Goal: Transaction & Acquisition: Book appointment/travel/reservation

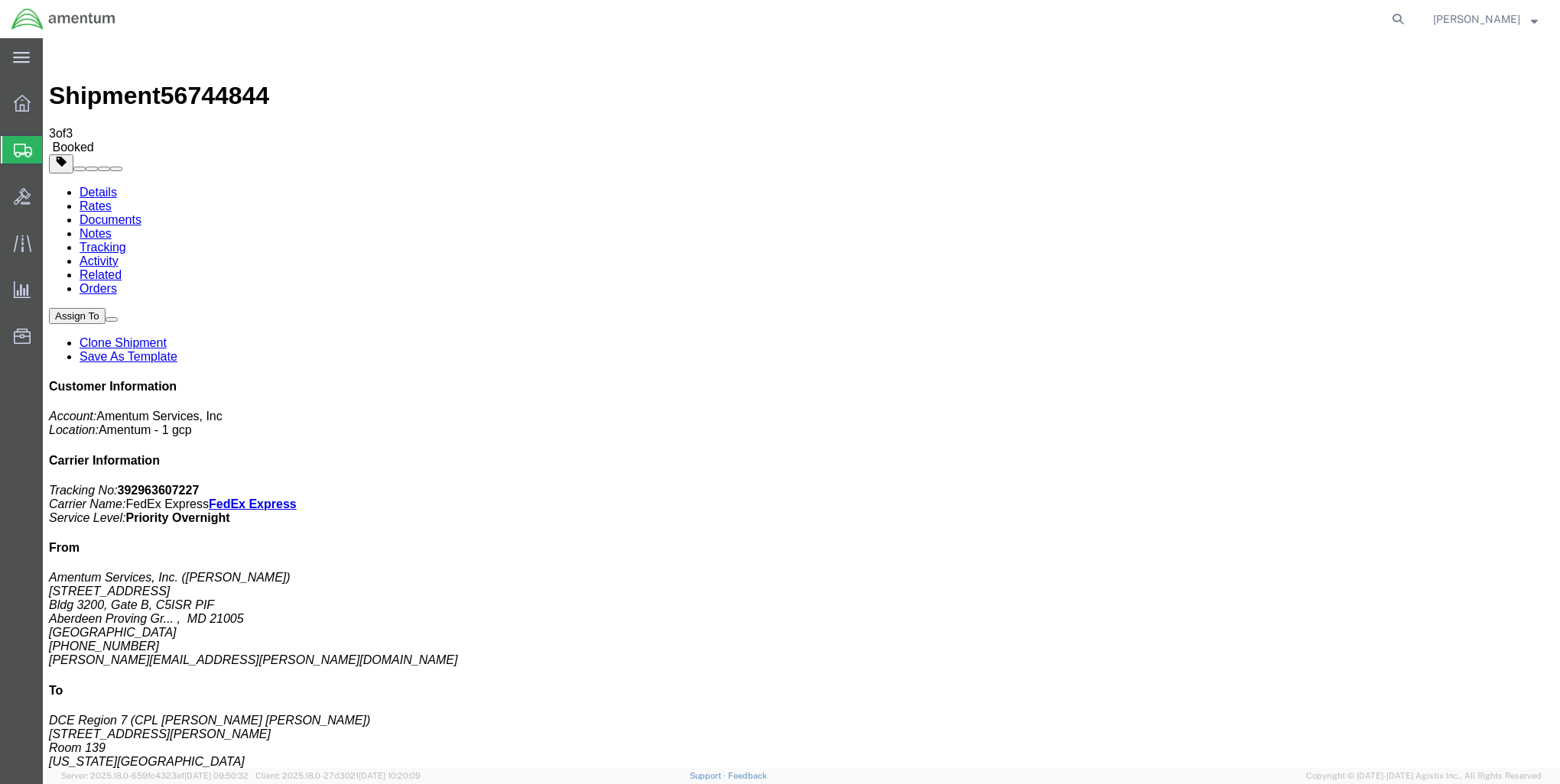
click at [0, 0] on span "Create Shipment" at bounding box center [0, 0] width 0 height 0
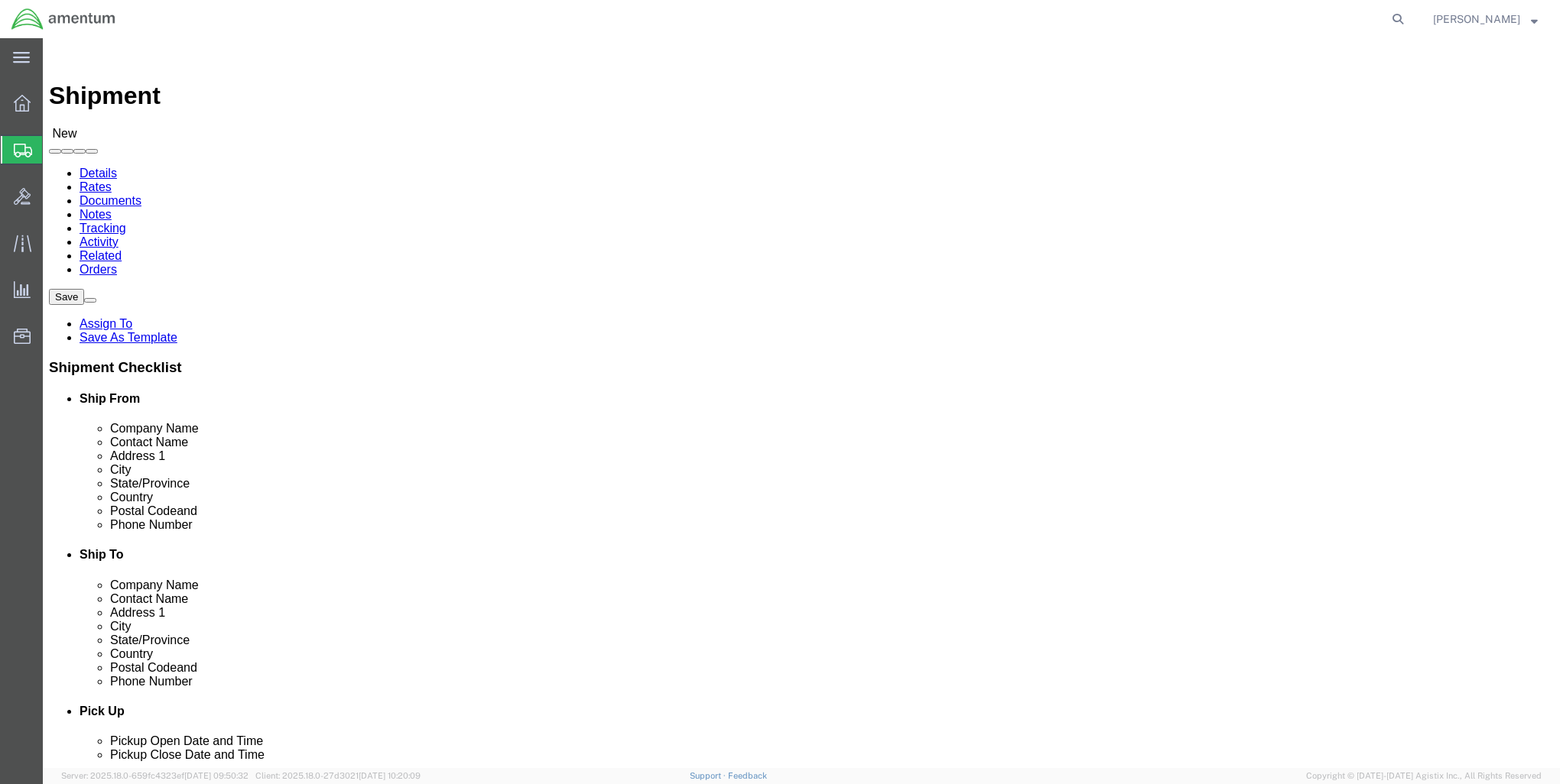
select select "MYPROFILE"
select select "MD"
click link "ADDITIONAL INFORMATION"
click input "text"
type input "Fort [PERSON_NAME] Range Control Office"
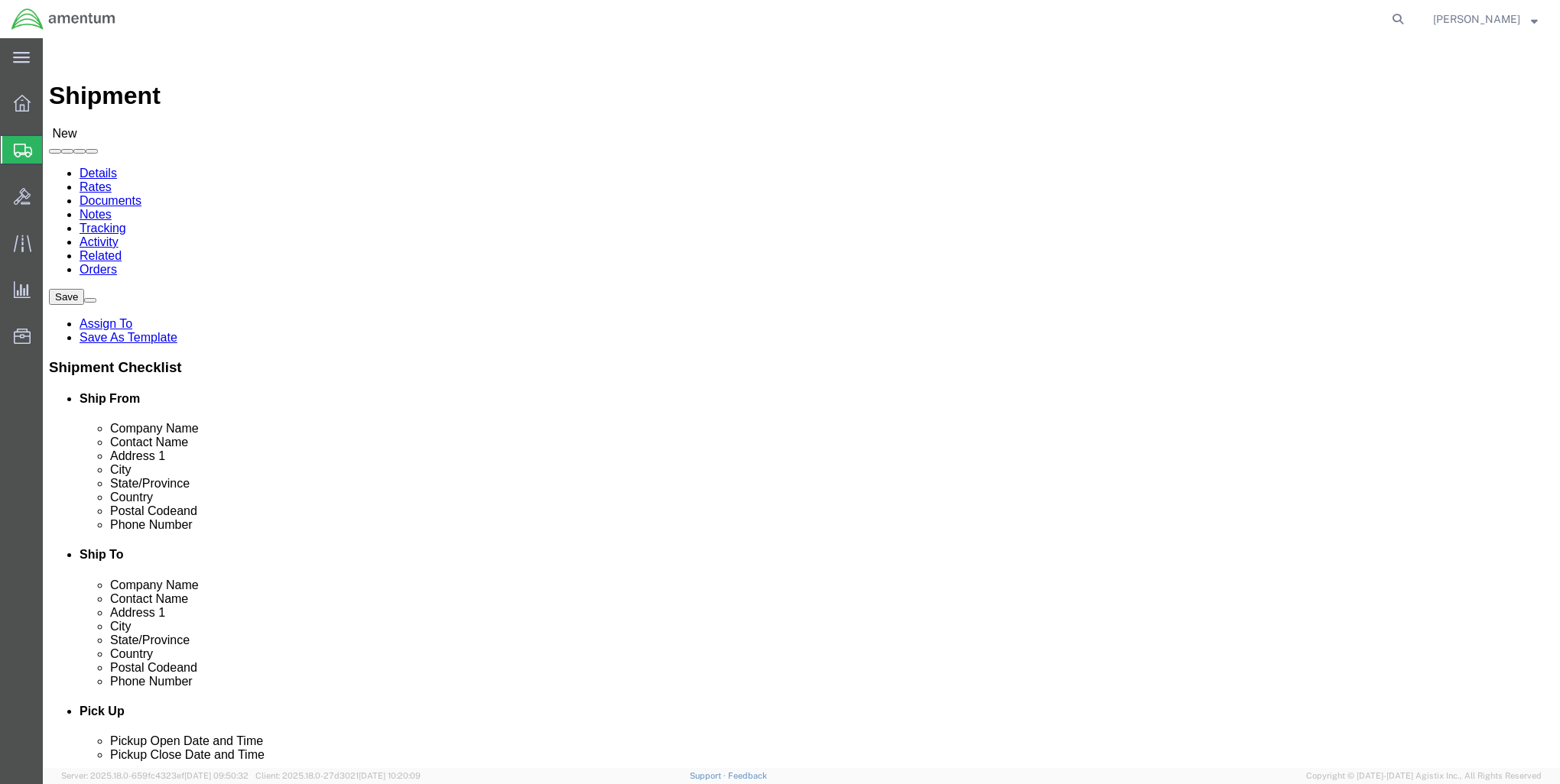
type input "Safety Office"
type input "[STREET_ADDRESS]"
type input "[GEOGRAPHIC_DATA][PERSON_NAME]"
type input "c"
type input "co"
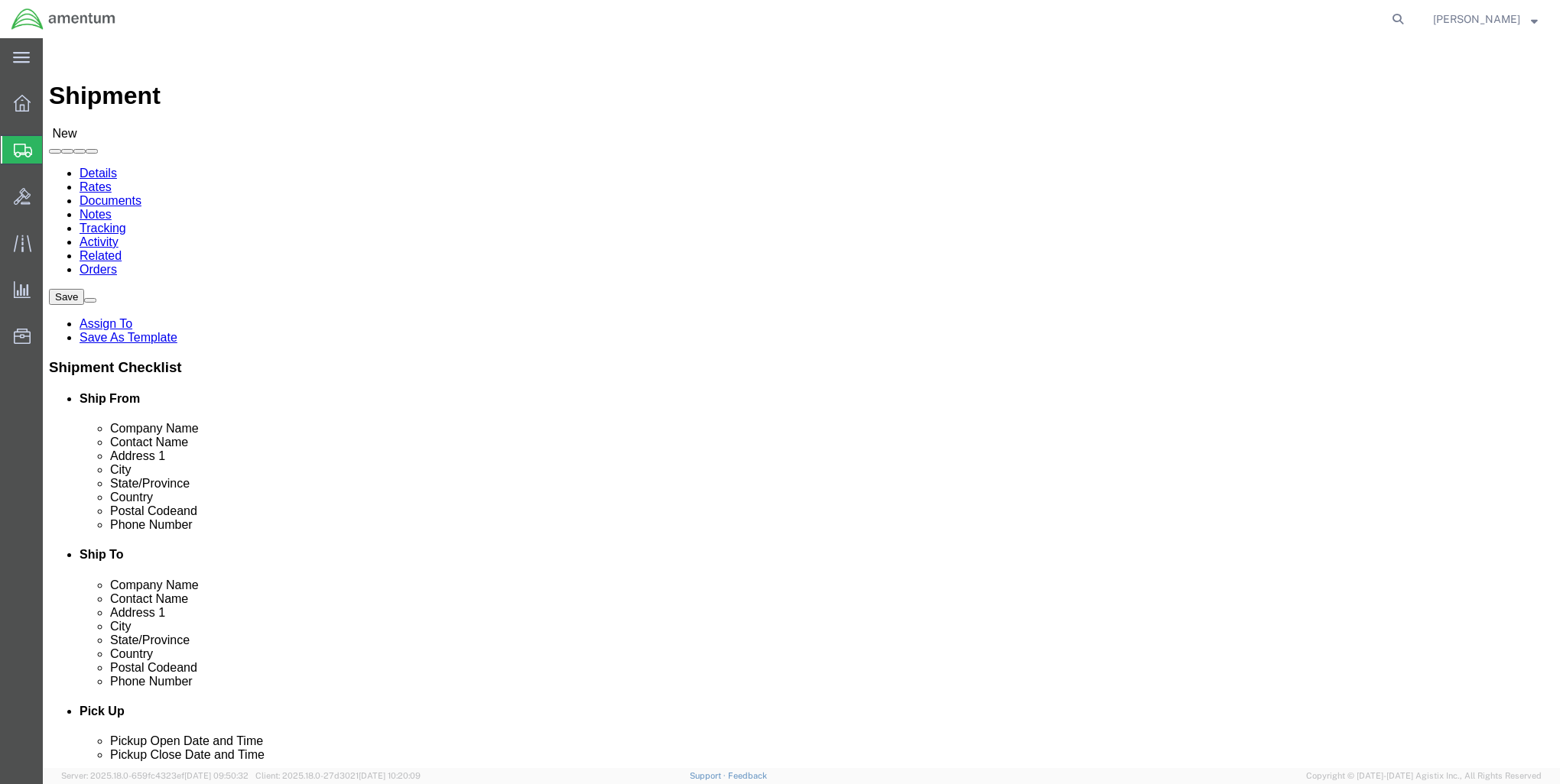
type input "colo"
type input "80913"
click input "text"
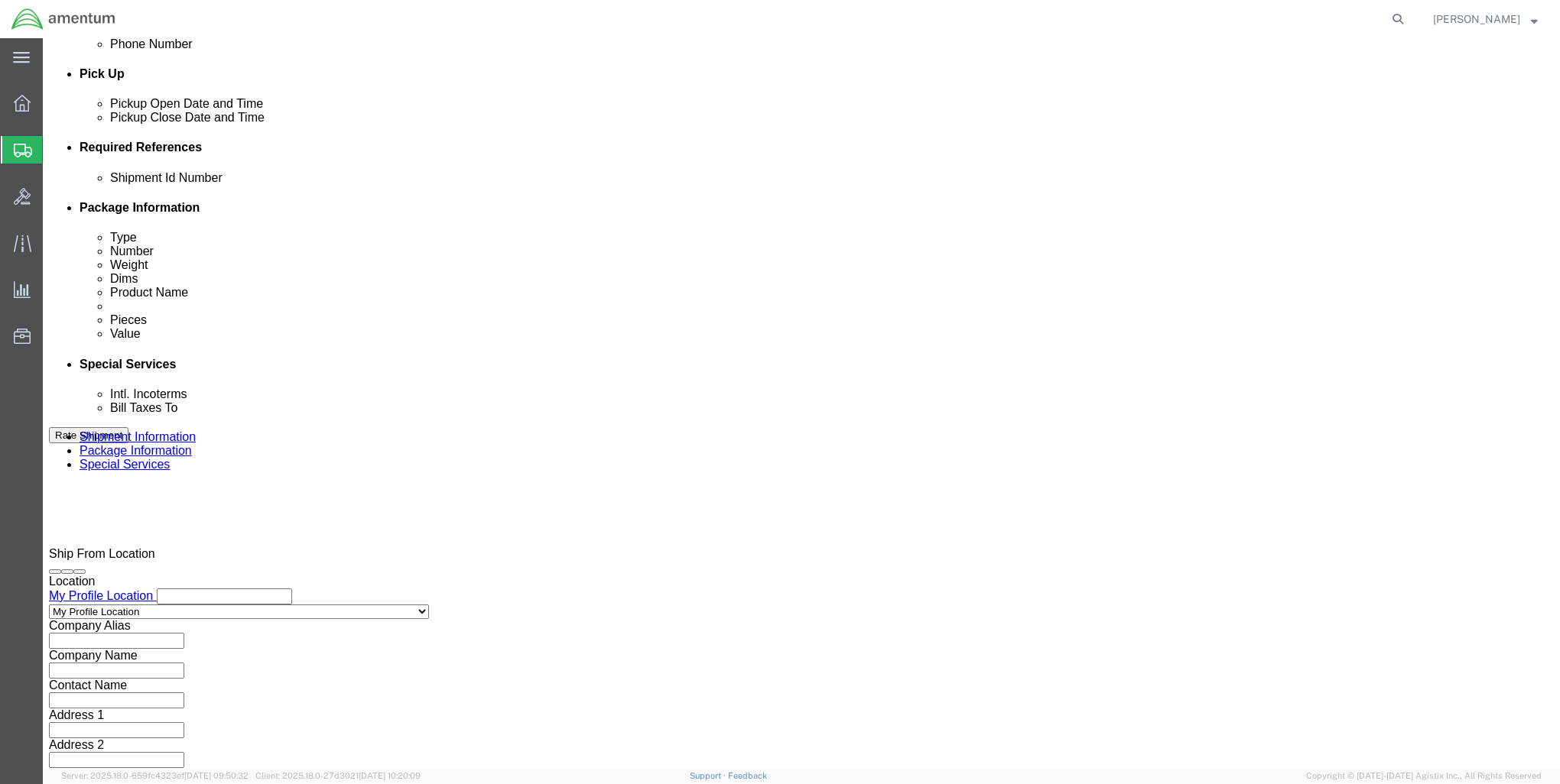
scroll to position [729, 0]
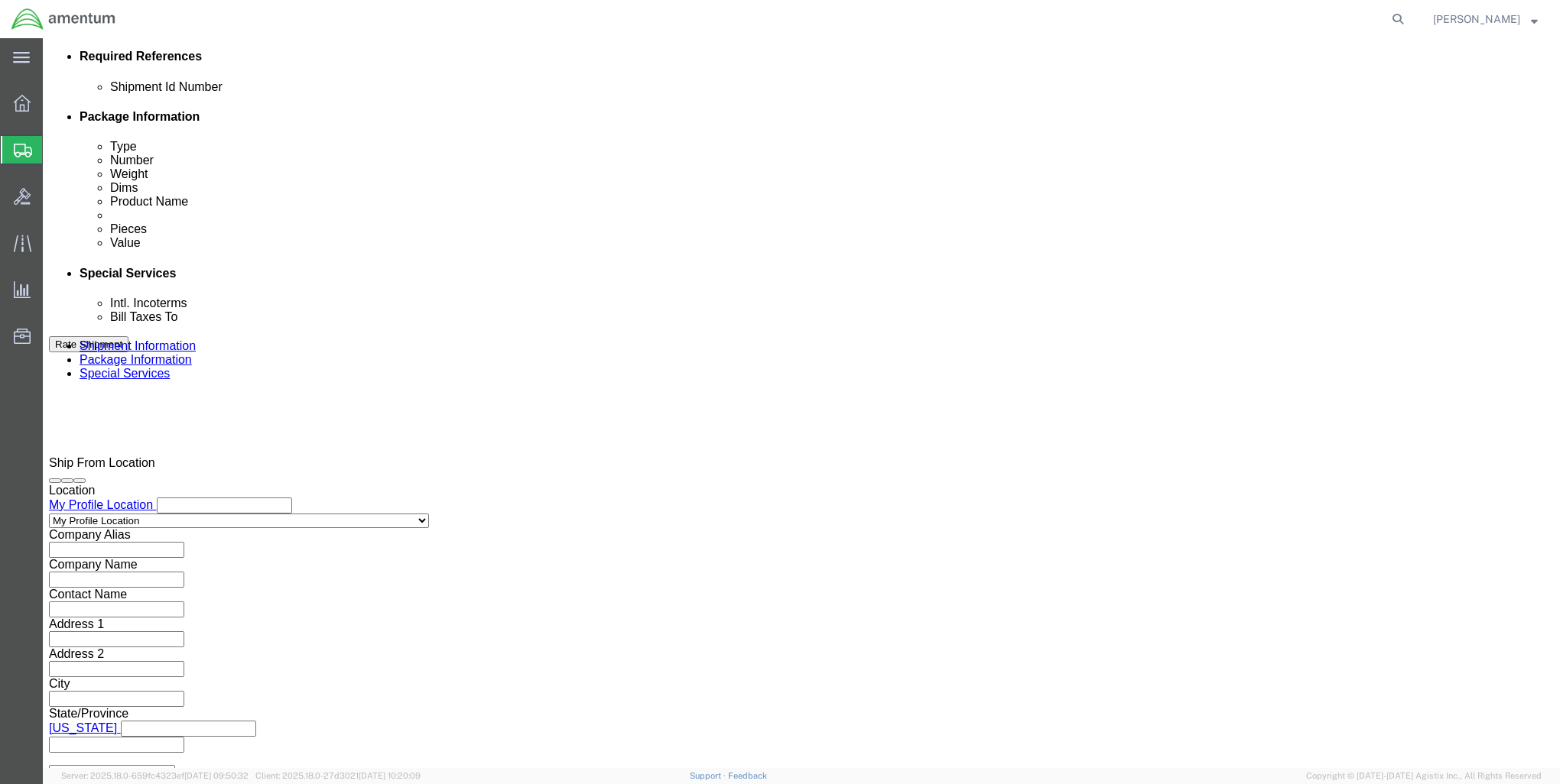
type input "5206746384"
click button "Continue"
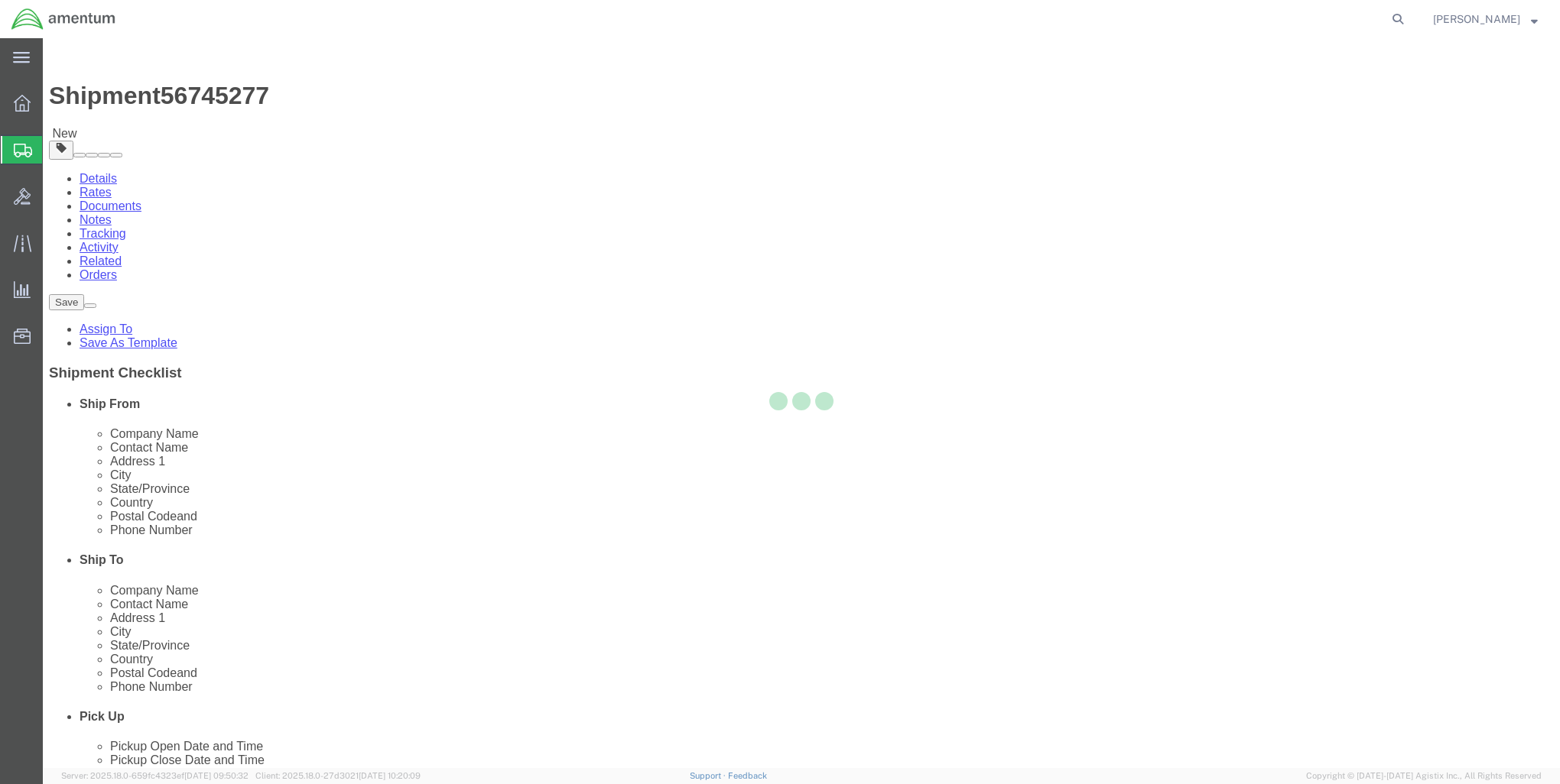
select select "CBOX"
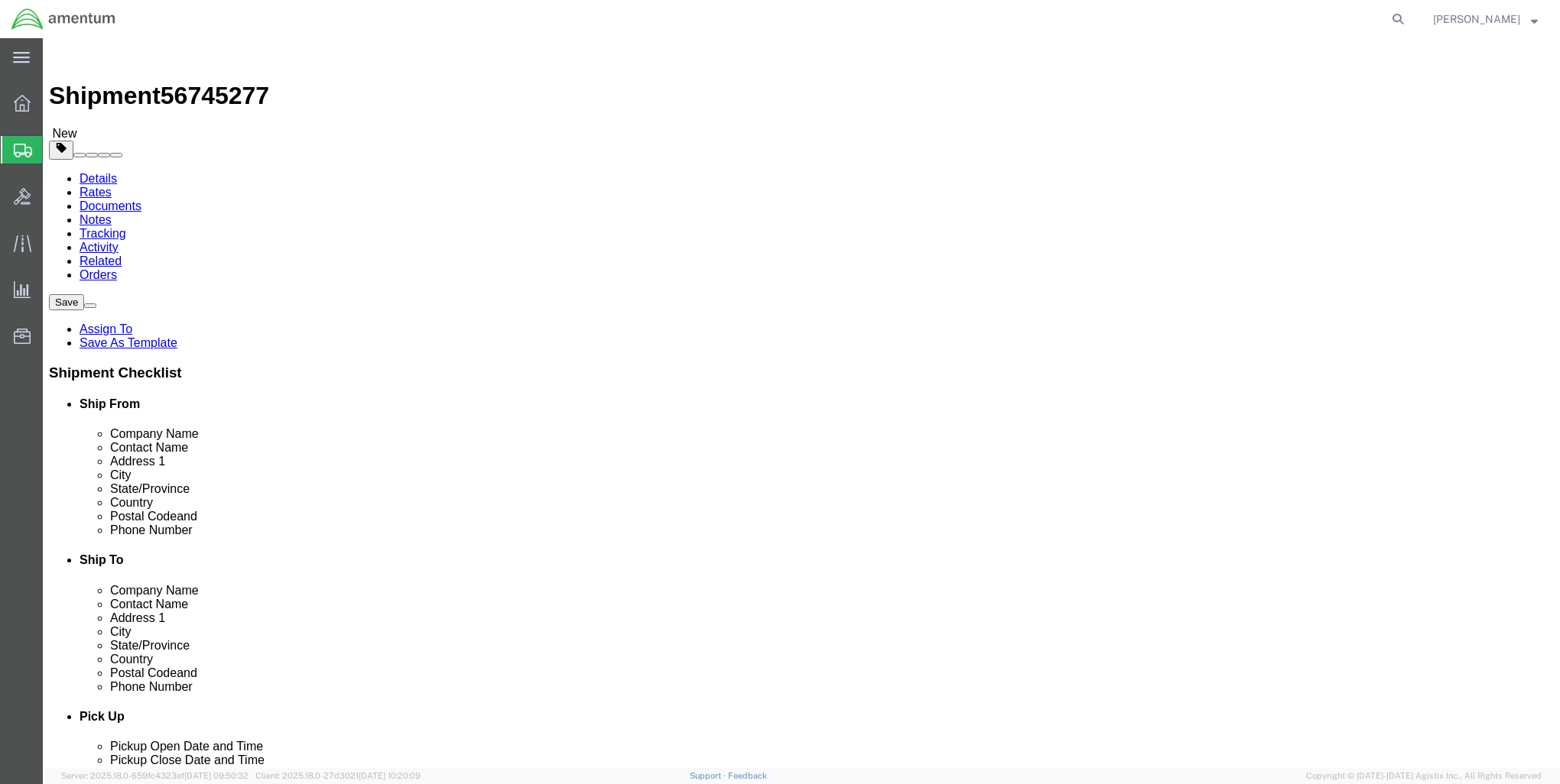
click input "text"
type input "10"
type input "8"
type input "2"
type input "1"
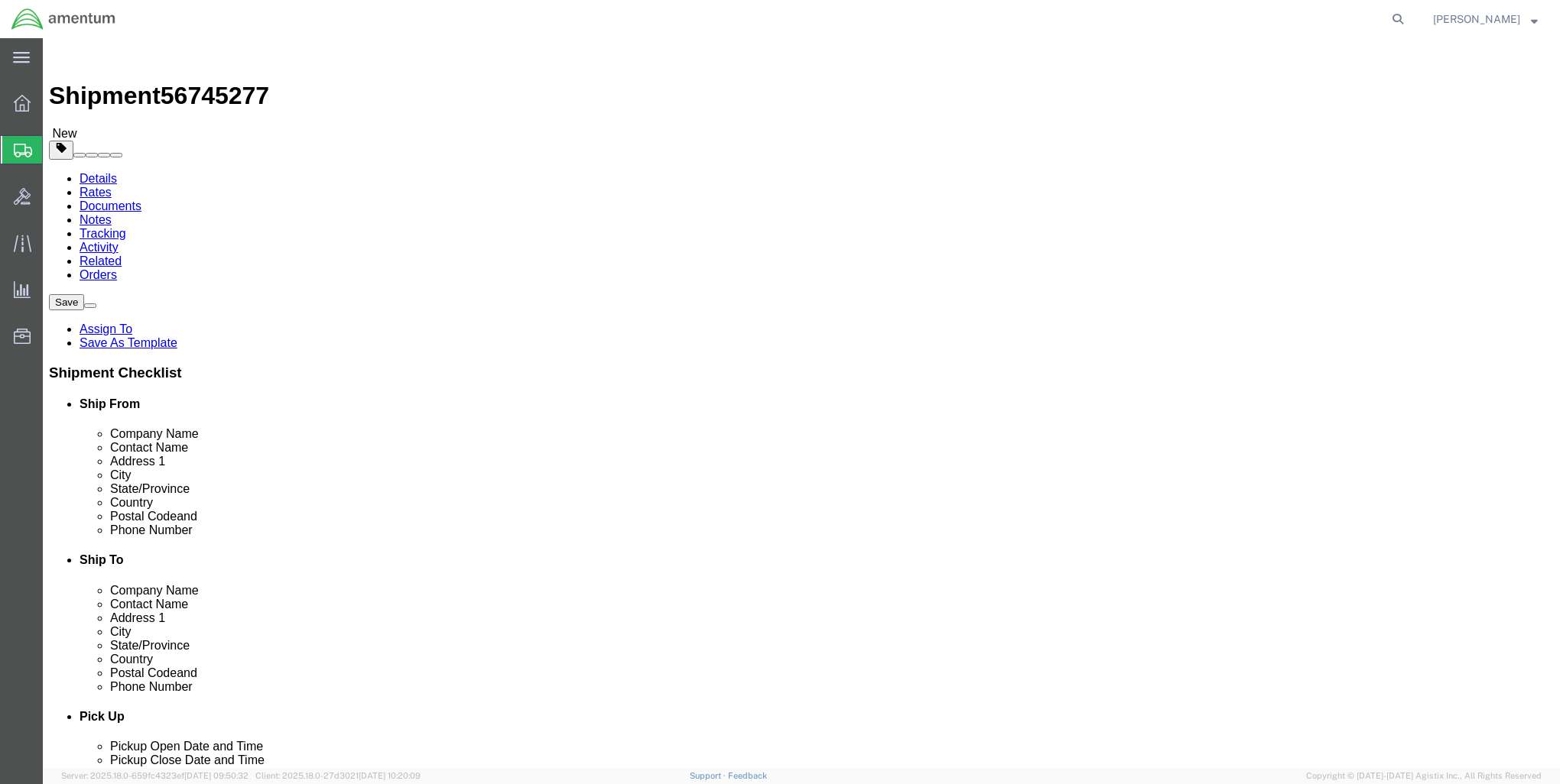
click link "Add Content"
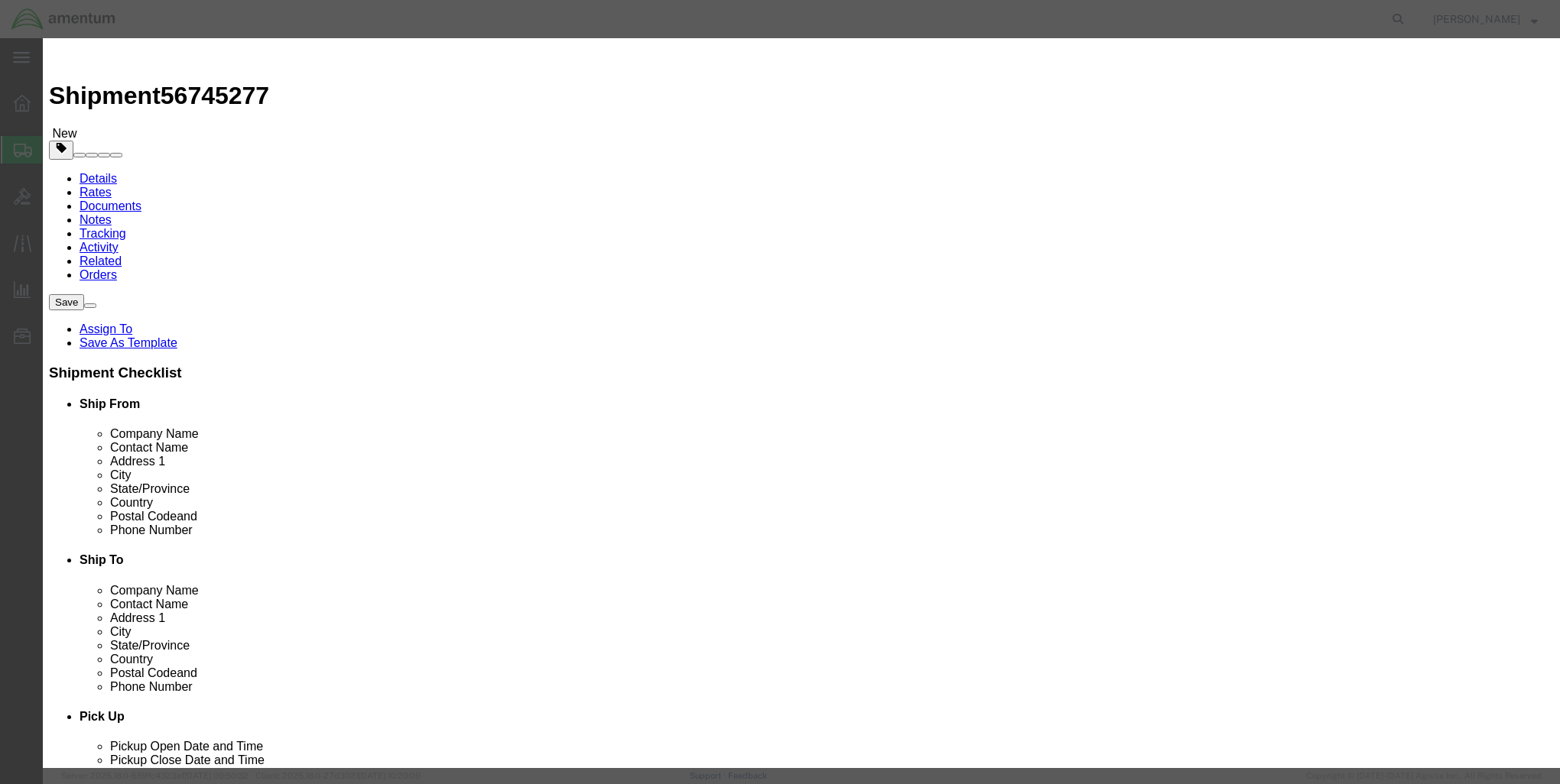
click input "text"
type input "Door Tag"
drag, startPoint x: 514, startPoint y: 146, endPoint x: 487, endPoint y: 143, distance: 27.2
click div "0"
type input "1"
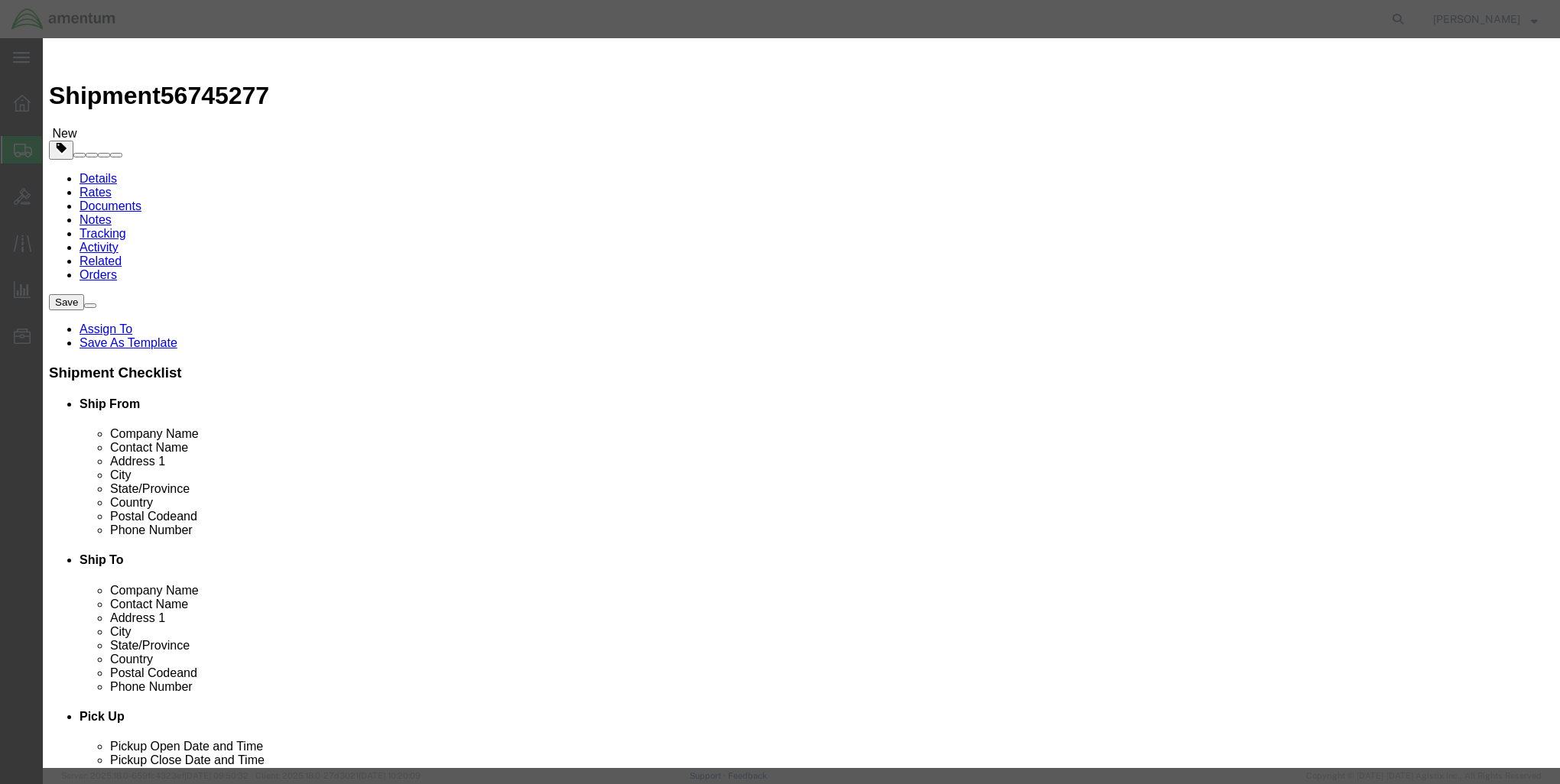
click input "text"
type input "1"
click button "Save & Close"
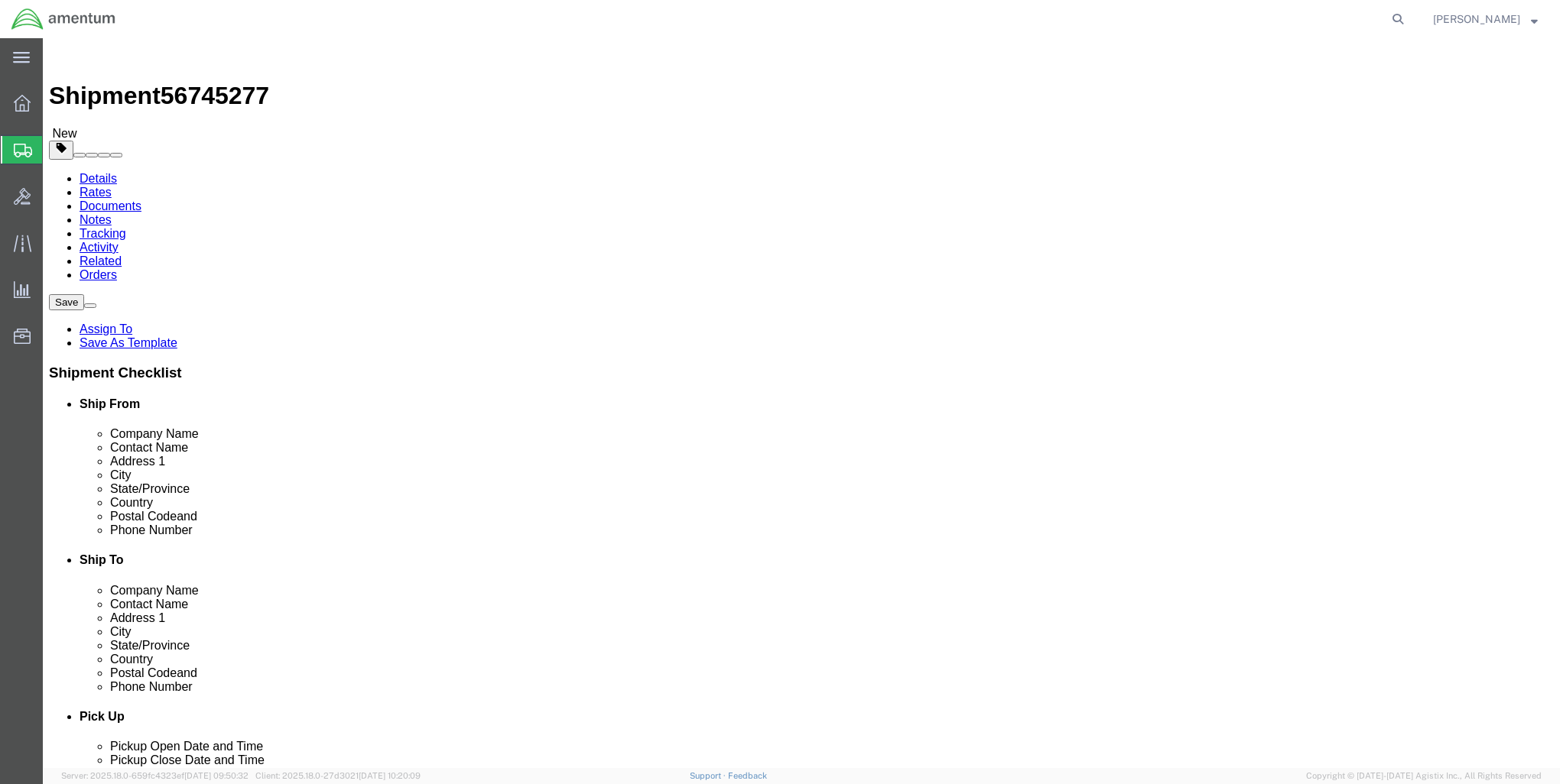
drag, startPoint x: 1278, startPoint y: 705, endPoint x: 1315, endPoint y: 740, distance: 50.9
click button "Rate Shipment"
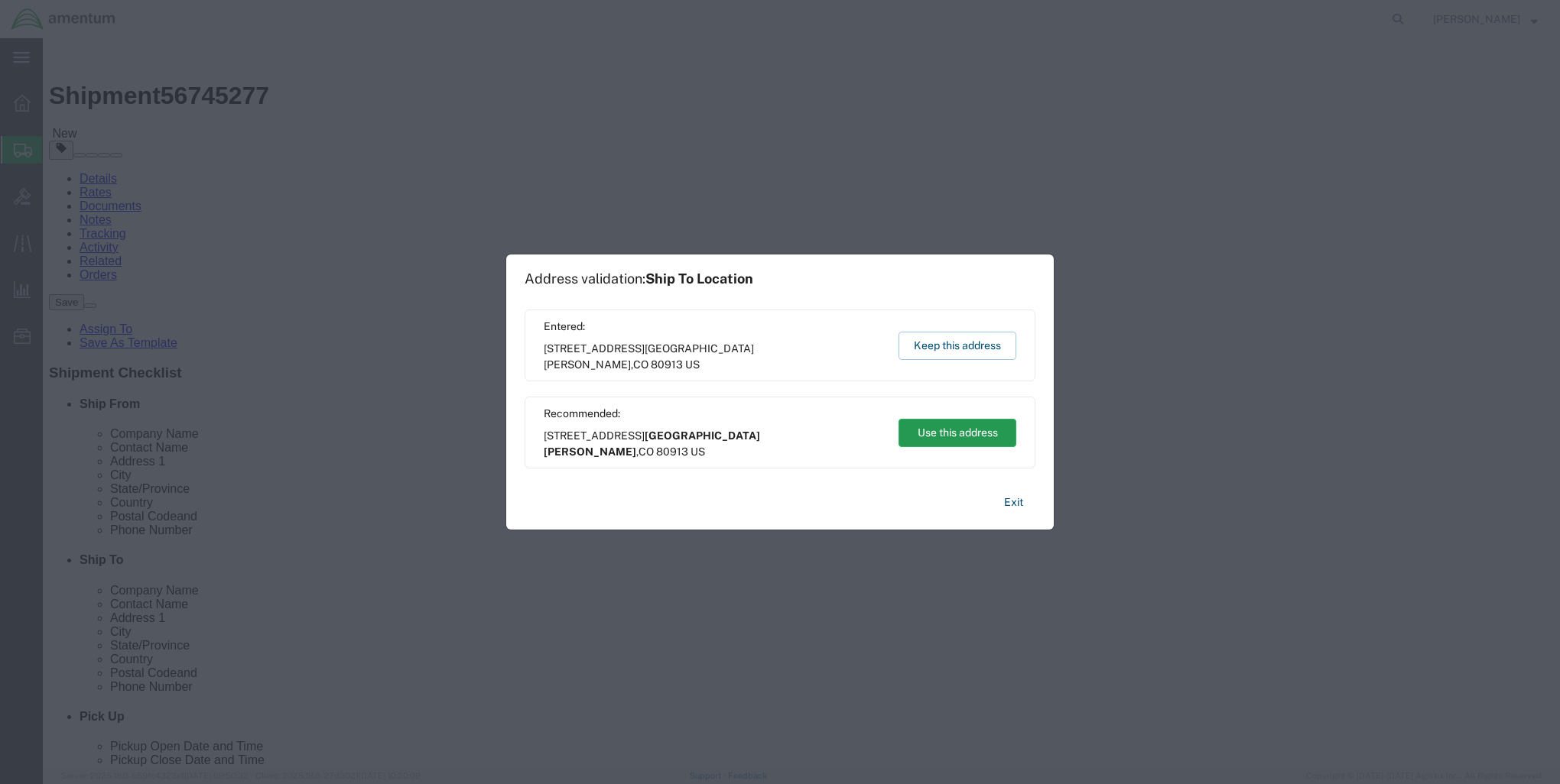
click at [934, 430] on button "Use this address" at bounding box center [957, 433] width 117 height 28
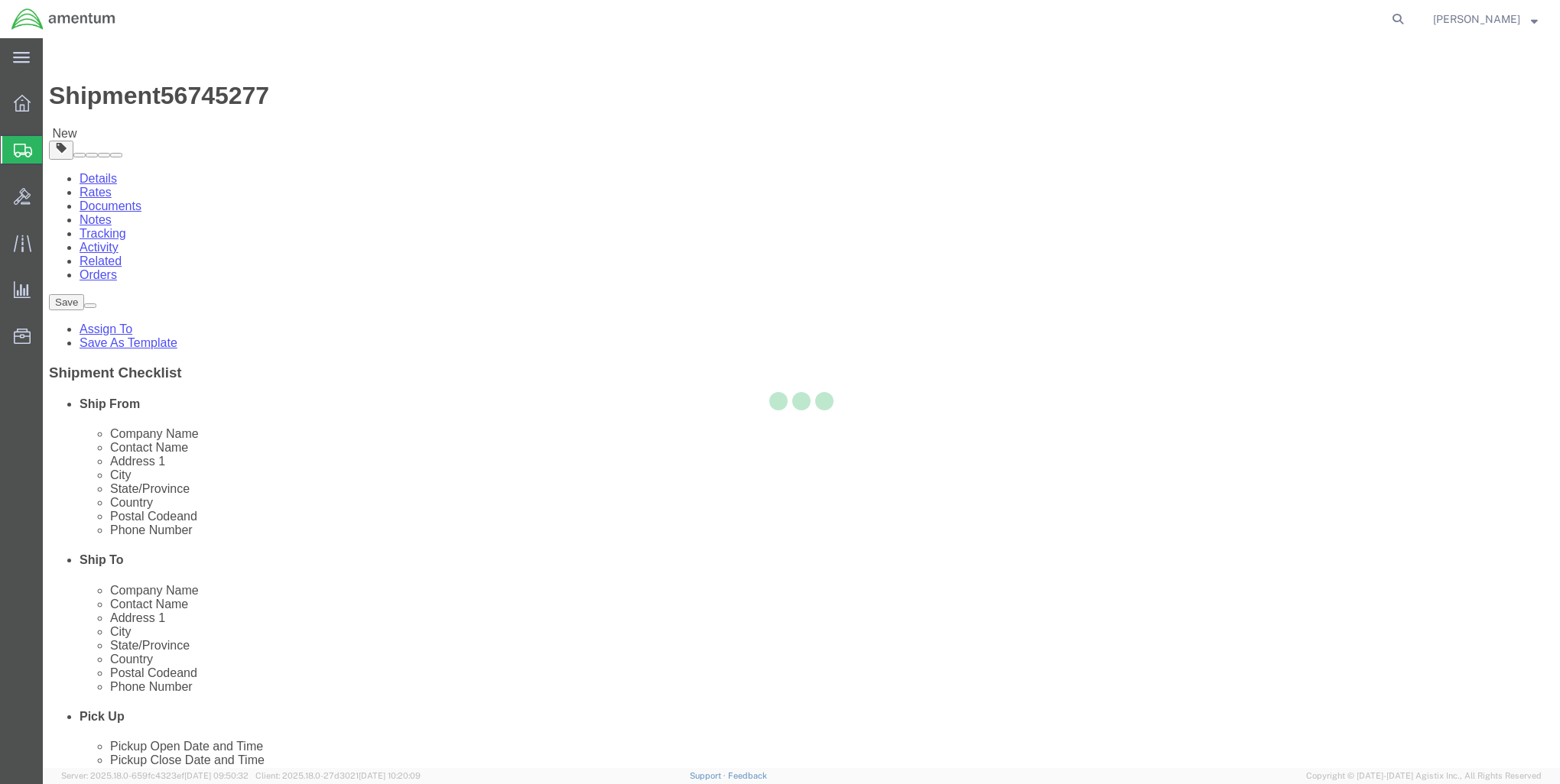
select select "60352"
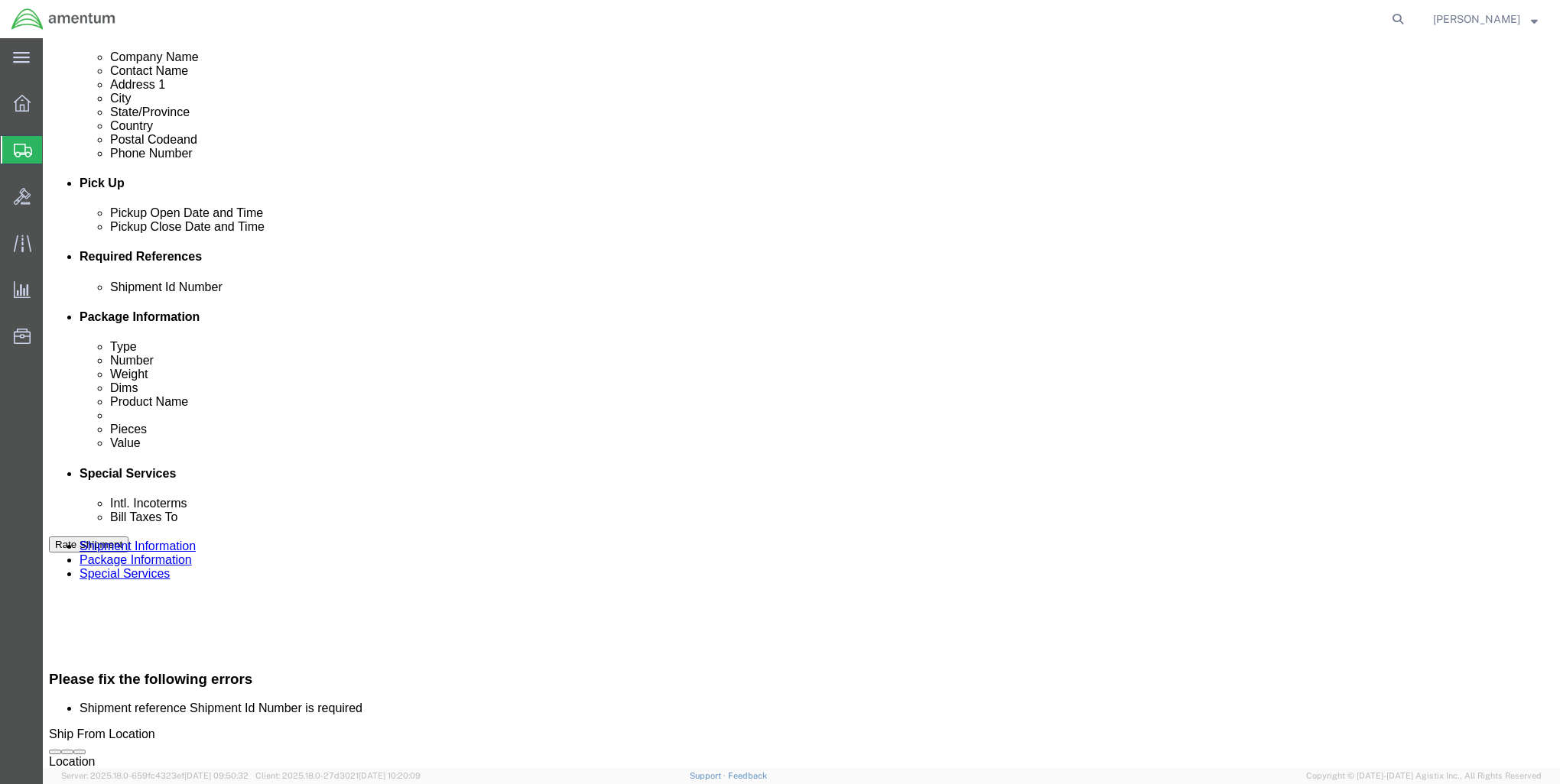
scroll to position [535, 0]
click input "text"
type input "2575.01.02.C.[DATE].ONMX"
click button "Rate Shipment"
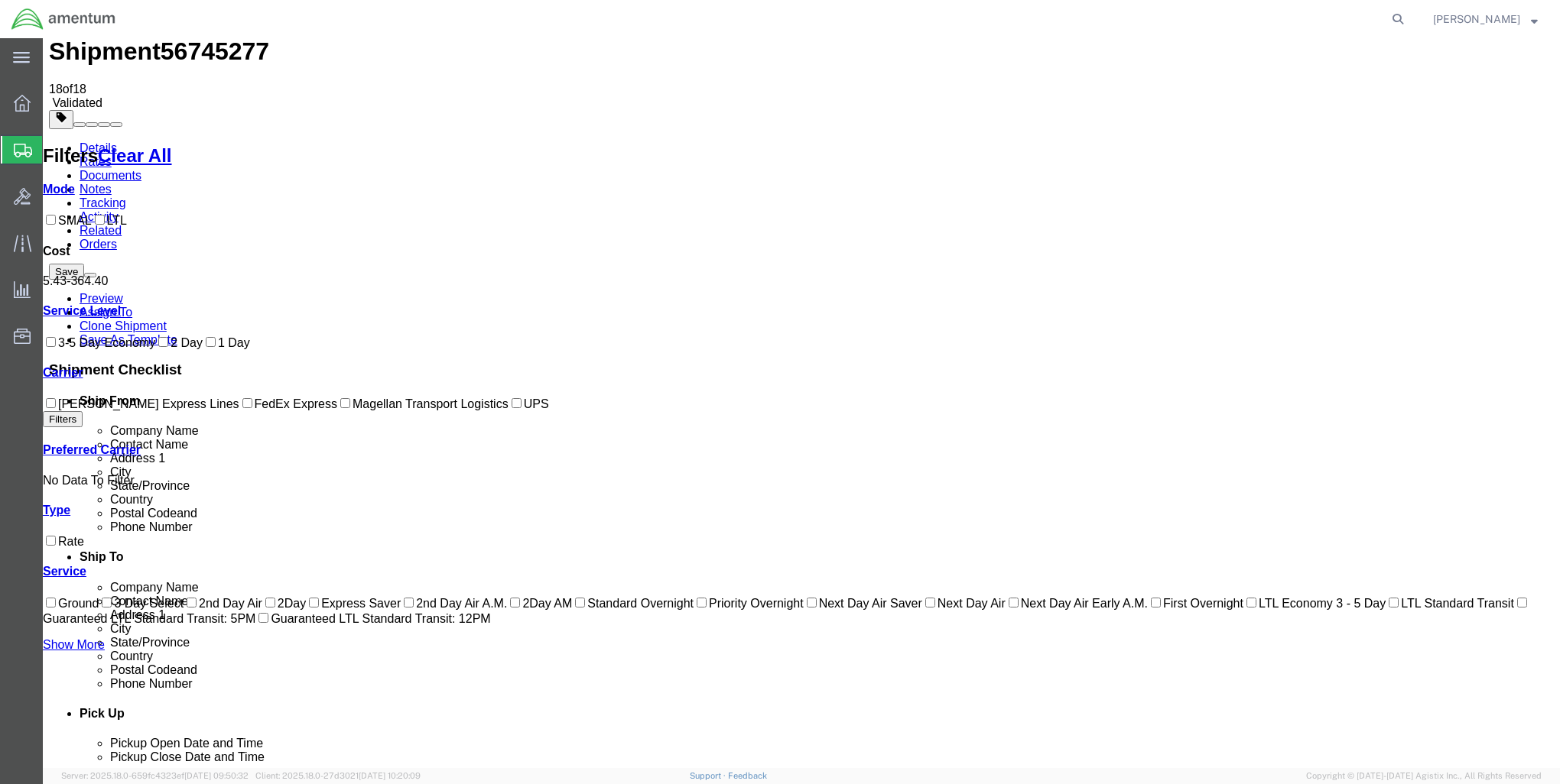
scroll to position [0, 0]
